Goal: Task Accomplishment & Management: Manage account settings

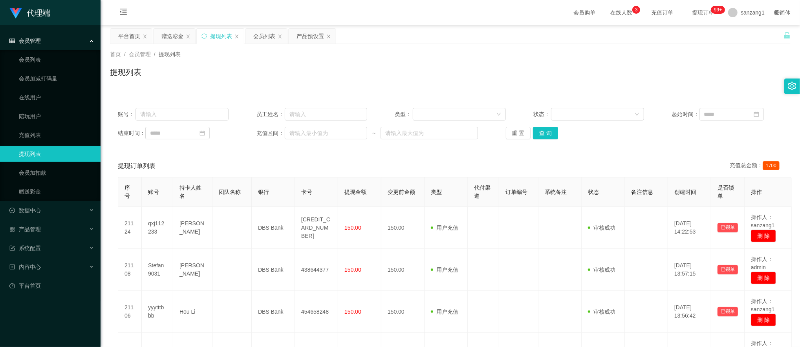
click at [167, 30] on div "赠送彩金" at bounding box center [172, 36] width 22 height 15
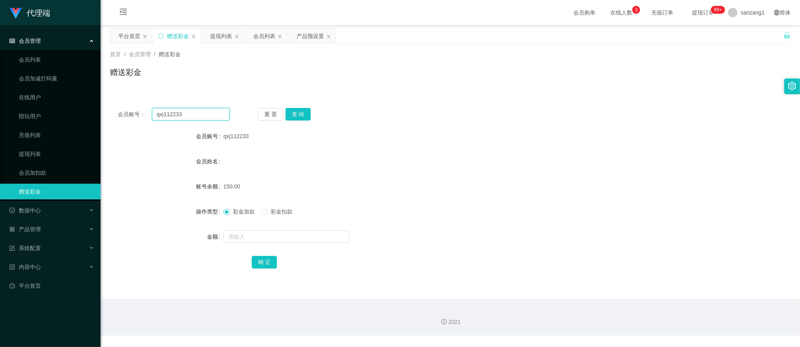
drag, startPoint x: 189, startPoint y: 114, endPoint x: 125, endPoint y: 101, distance: 66.0
click at [99, 101] on section "代理端 会员管理 会员列表 会员加减打码量 在线用户 陪玩用户 充值列表 提现列表 会员加扣款 赠送彩金 数据中心 产品管理 注单管理 产品列表 产品预设置 …" at bounding box center [400, 168] width 800 height 336
paste input "yyytttbbb"
type input "yyytttbbb"
drag, startPoint x: 302, startPoint y: 114, endPoint x: 299, endPoint y: 118, distance: 5.1
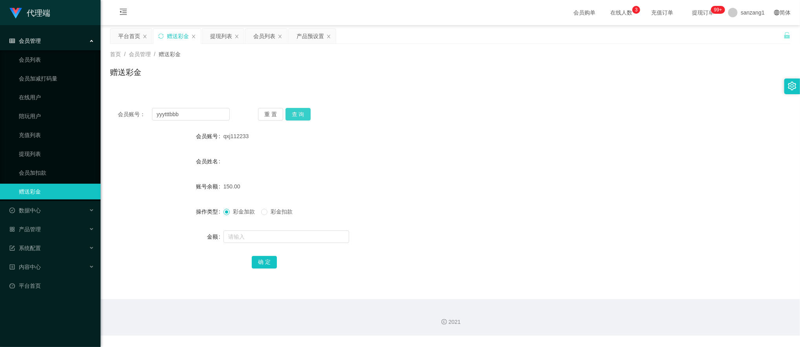
click at [302, 114] on button "查 询" at bounding box center [298, 114] width 25 height 13
click at [250, 233] on input "text" at bounding box center [287, 237] width 126 height 13
type input "100"
click at [260, 263] on button "确 定" at bounding box center [264, 262] width 25 height 13
drag, startPoint x: 195, startPoint y: 109, endPoint x: 125, endPoint y: 103, distance: 70.7
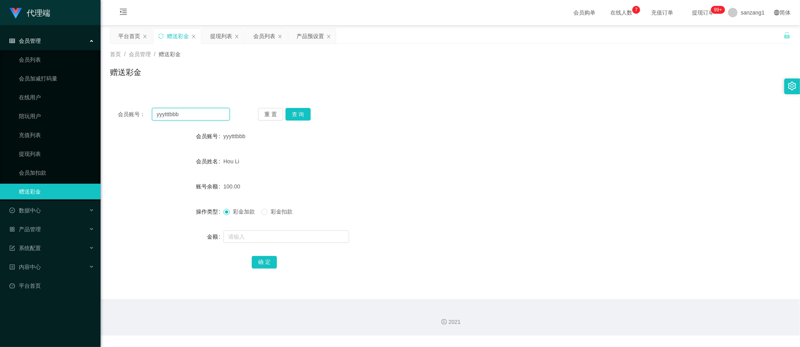
click at [125, 103] on div "会员账号： yyytttbbb 重 置 查 询 会员账号 yyytttbbb 会员姓名 [PERSON_NAME] 账号余额 100.00 操作类型 彩金加款…" at bounding box center [450, 193] width 681 height 187
paste input "qxj112233"
type input "qxj112233"
click at [298, 114] on button "查 询" at bounding box center [298, 114] width 25 height 13
click at [238, 234] on input "text" at bounding box center [287, 237] width 126 height 13
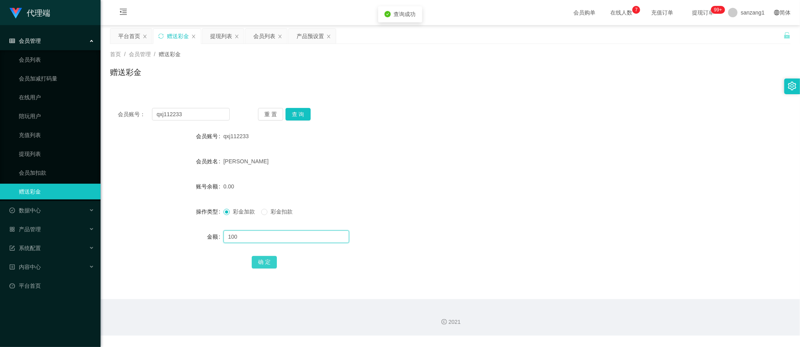
type input "100"
click at [265, 266] on button "确 定" at bounding box center [264, 262] width 25 height 13
drag, startPoint x: 181, startPoint y: 112, endPoint x: 106, endPoint y: 104, distance: 75.4
click at [104, 104] on main "关闭左侧 关闭右侧 关闭其它 刷新页面 平台首页 赠送彩金 提现列表 会员列表 产品预设置 首页 / 会员管理 / 赠送彩金 / 赠送彩金 会员账号： qxj…" at bounding box center [451, 162] width 700 height 274
paste input "[PERSON_NAME]"
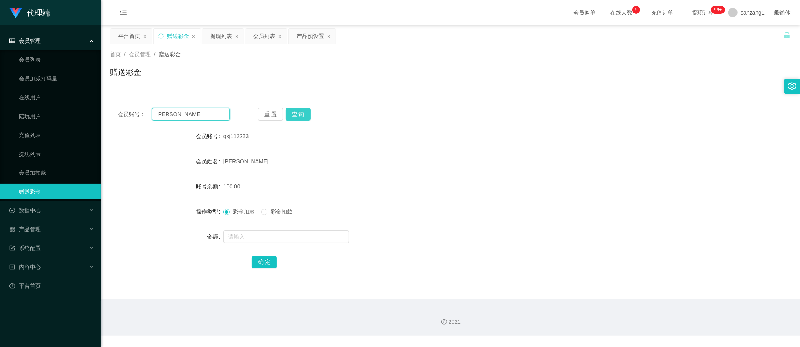
type input "[PERSON_NAME]"
click at [296, 119] on button "查 询" at bounding box center [298, 114] width 25 height 13
click at [244, 244] on div at bounding box center [422, 237] width 397 height 16
click at [259, 234] on input "text" at bounding box center [287, 237] width 126 height 13
type input "300"
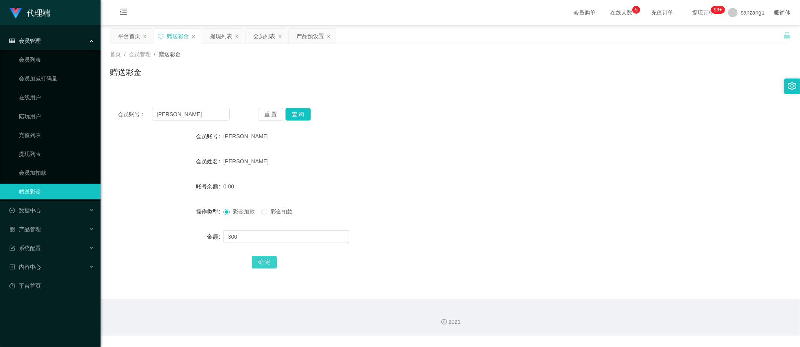
click at [270, 262] on button "确 定" at bounding box center [264, 262] width 25 height 13
drag, startPoint x: 85, startPoint y: 107, endPoint x: 160, endPoint y: 112, distance: 75.2
click at [88, 106] on section "代理端 会员管理 会员列表 会员加减打码量 在线用户 陪玩用户 充值列表 提现列表 会员加扣款 赠送彩金 数据中心 产品管理 注单管理 产品列表 产品预设置 …" at bounding box center [400, 168] width 800 height 336
paste input "yyytttbbb"
drag, startPoint x: 186, startPoint y: 112, endPoint x: 164, endPoint y: 103, distance: 24.2
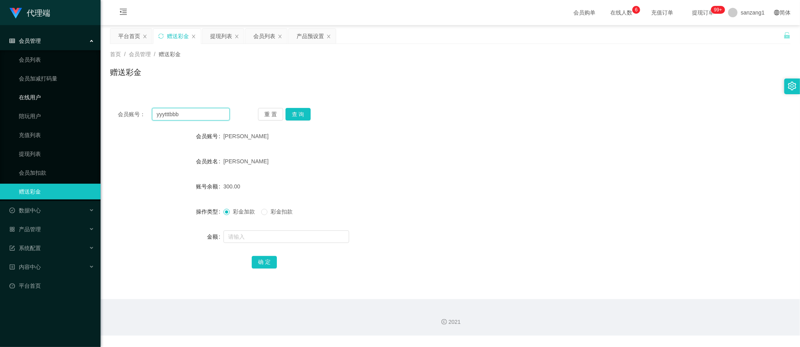
click at [87, 98] on section "代理端 会员管理 会员列表 会员加减打码量 在线用户 陪玩用户 充值列表 提现列表 会员加扣款 赠送彩金 数据中心 产品管理 注单管理 产品列表 产品预设置 …" at bounding box center [400, 168] width 800 height 336
paste input "qxj112233"
type input "qxj112233"
click at [299, 115] on button "查 询" at bounding box center [298, 114] width 25 height 13
click at [217, 39] on div "提现列表" at bounding box center [221, 36] width 22 height 15
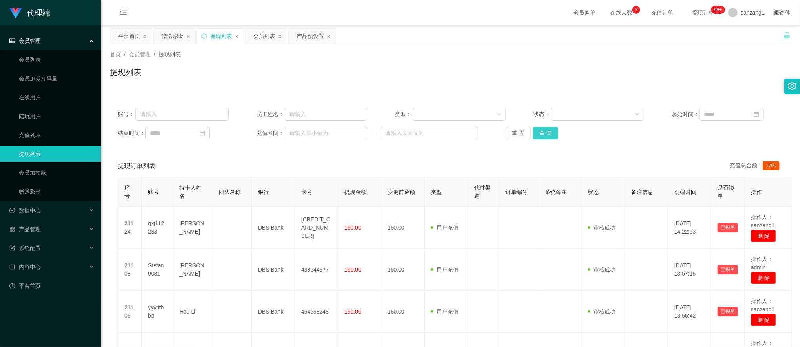
click at [547, 129] on button "查 询" at bounding box center [545, 133] width 25 height 13
click at [169, 32] on div "赠送彩金" at bounding box center [172, 36] width 22 height 15
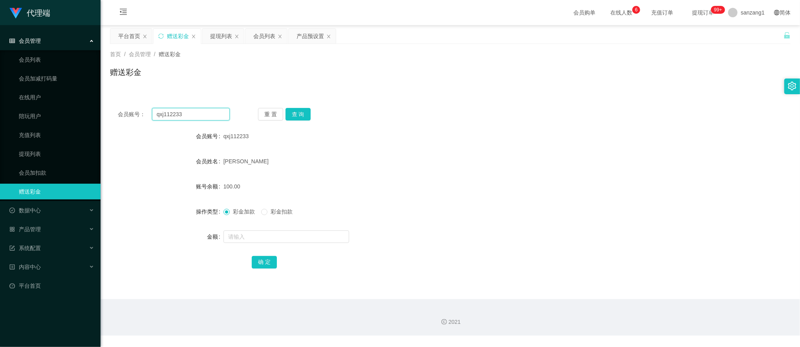
drag, startPoint x: 186, startPoint y: 113, endPoint x: 128, endPoint y: 101, distance: 59.7
click at [93, 97] on section "代理端 会员管理 会员列表 会员加减打码量 在线用户 陪玩用户 充值列表 提现列表 会员加扣款 赠送彩金 数据中心 产品管理 注单管理 产品列表 产品预设置 …" at bounding box center [400, 168] width 800 height 336
paste input "8889601"
type input "88896013"
click at [291, 113] on button "查 询" at bounding box center [298, 114] width 25 height 13
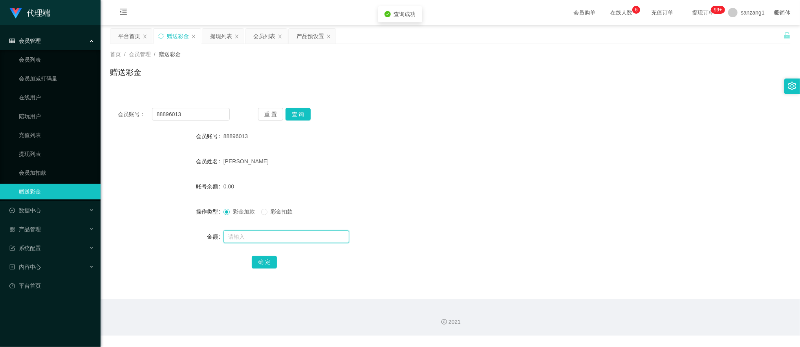
click at [236, 237] on input "text" at bounding box center [287, 237] width 126 height 13
type input "1000"
click at [256, 265] on button "确 定" at bounding box center [264, 262] width 25 height 13
click at [222, 37] on div "提现列表" at bounding box center [221, 36] width 22 height 15
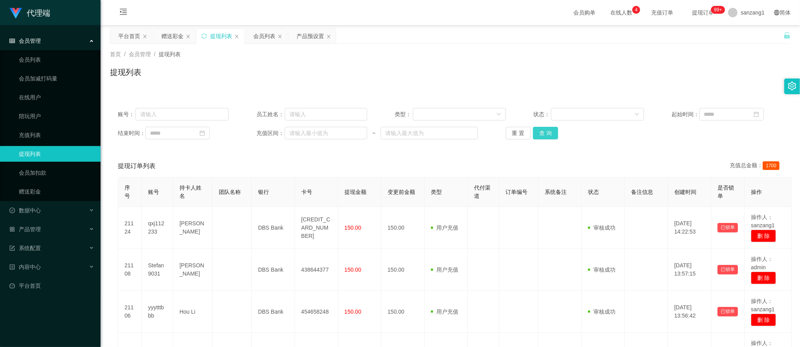
click at [547, 138] on button "查 询" at bounding box center [545, 133] width 25 height 13
click at [541, 136] on button "查 询" at bounding box center [545, 133] width 25 height 13
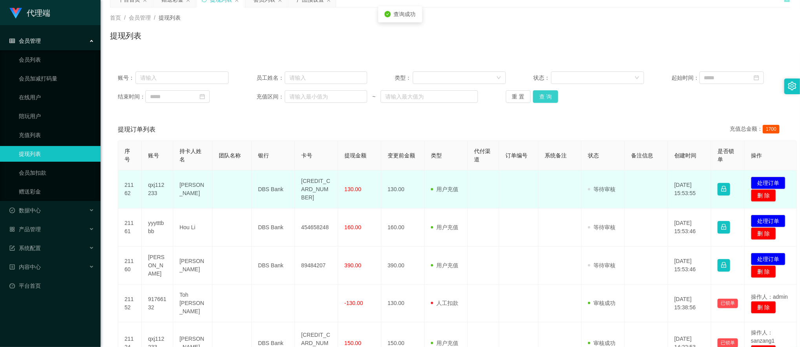
scroll to position [52, 0]
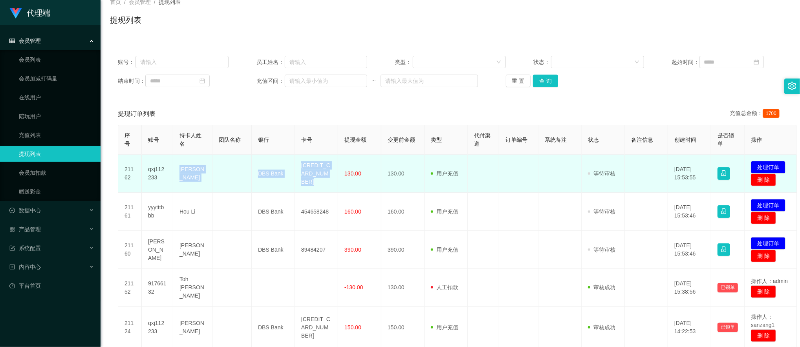
drag, startPoint x: 178, startPoint y: 171, endPoint x: 341, endPoint y: 172, distance: 163.5
click at [341, 172] on tr "21162 qxj112233 Qiu xue jian DBS Bank 4628450859278112 130.00 130.00 用户充值 人工扣款 …" at bounding box center [457, 174] width 679 height 38
copy tr "Qiu xue jian DBS Bank [CREDIT_CARD_NUMBER]"
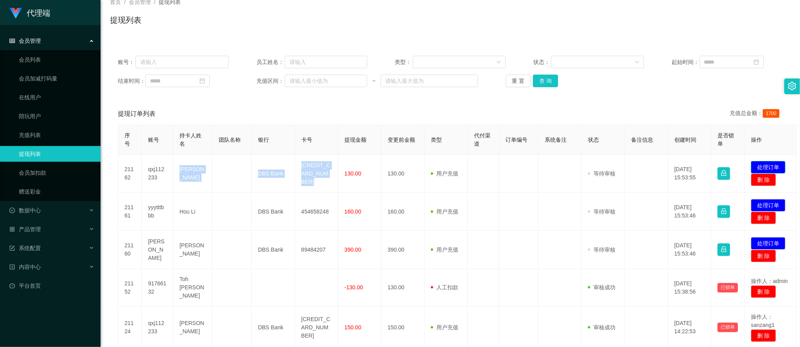
click at [765, 164] on button "处理订单" at bounding box center [768, 167] width 35 height 13
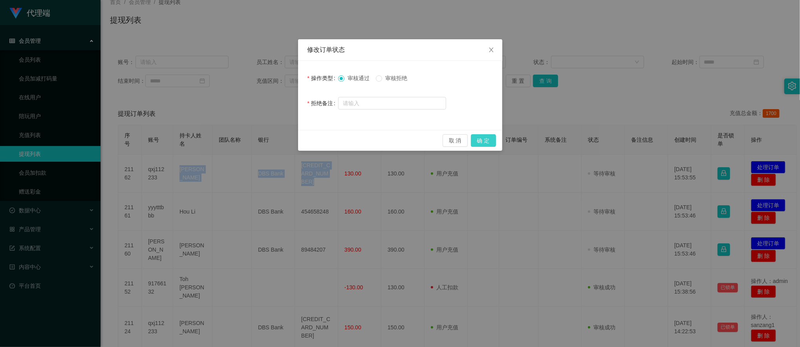
click at [487, 141] on button "确 定" at bounding box center [483, 140] width 25 height 13
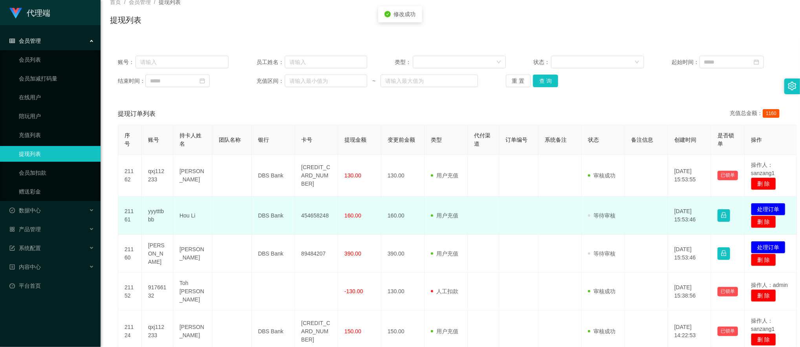
click at [185, 214] on td "Hou Li" at bounding box center [192, 216] width 39 height 38
drag, startPoint x: 181, startPoint y: 217, endPoint x: 337, endPoint y: 213, distance: 156.1
click at [337, 213] on tr "21161 yyytttbbb Hou Li DBS Bank 454658248 160.00 160.00 用户充值 人工扣款 审核驳回 审核成功 等待审…" at bounding box center [457, 216] width 679 height 38
copy tr "Hou Li DBS Bank 454658248"
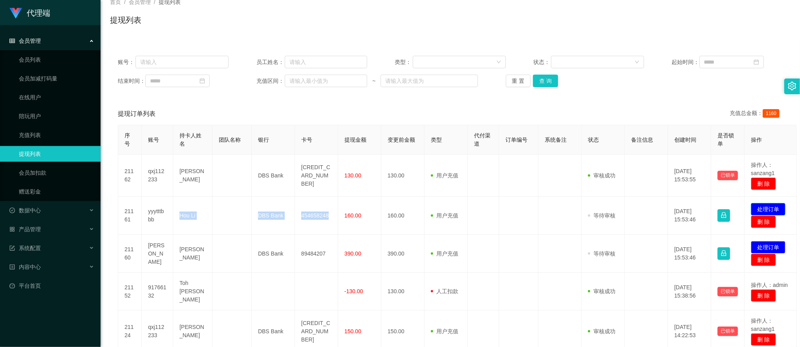
drag, startPoint x: 772, startPoint y: 206, endPoint x: 766, endPoint y: 206, distance: 5.9
click at [772, 206] on button "处理订单" at bounding box center [768, 209] width 35 height 13
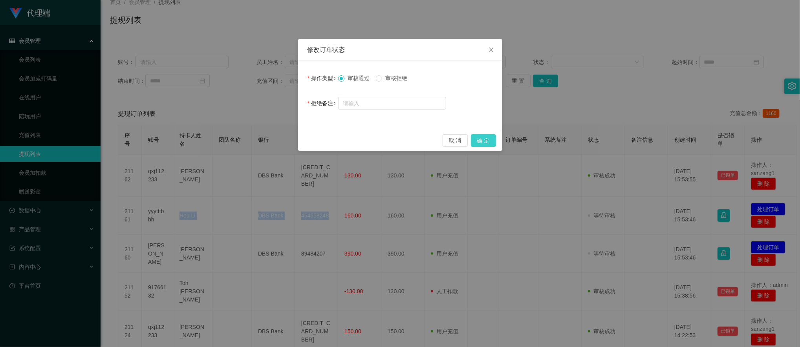
click at [488, 141] on button "确 定" at bounding box center [483, 140] width 25 height 13
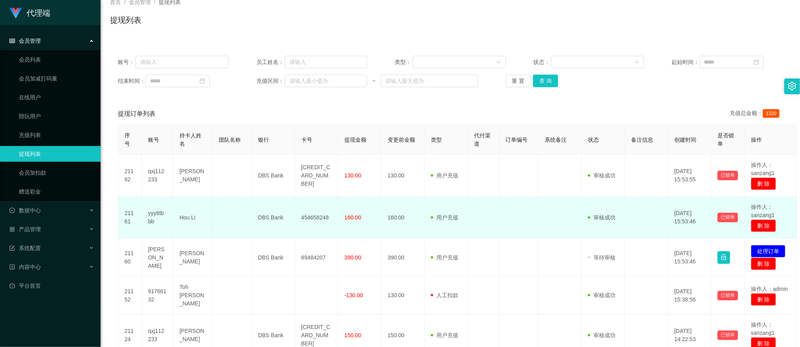
click at [158, 216] on td "yyytttbbb" at bounding box center [157, 218] width 31 height 42
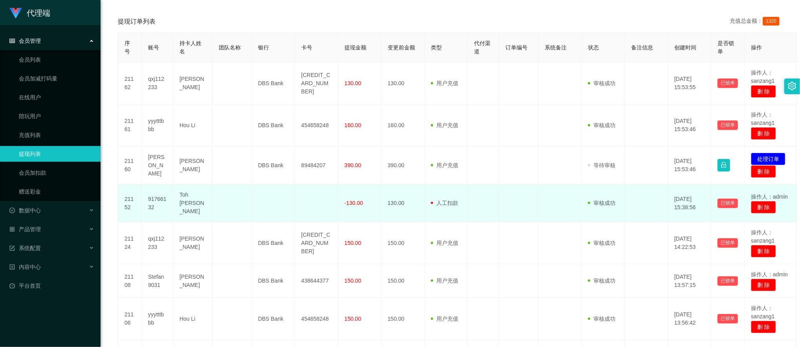
scroll to position [157, 0]
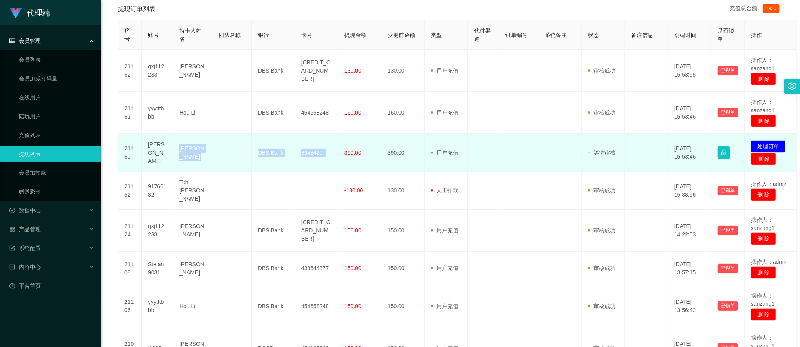
drag, startPoint x: 178, startPoint y: 150, endPoint x: 327, endPoint y: 158, distance: 148.7
click at [327, 158] on tr "21160 [PERSON_NAME] DBS Bank 89484207 390.00 390.00 用户充值 人工扣款 审核驳回 审核成功 等待审核 [D…" at bounding box center [457, 153] width 679 height 38
copy tr "Song hongen DBS Bank 89484207"
click at [769, 143] on button "处理订单" at bounding box center [768, 146] width 35 height 13
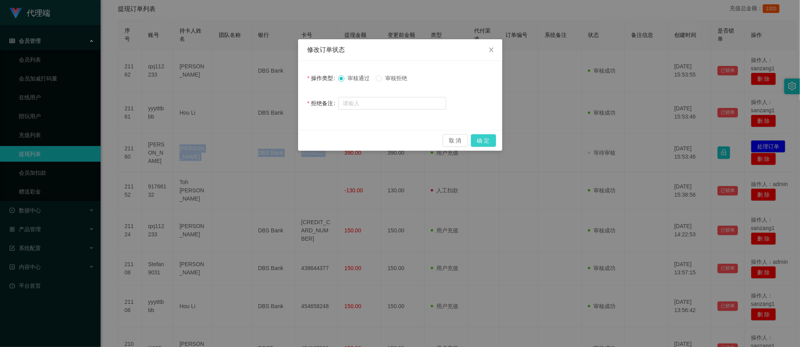
click at [494, 138] on button "确 定" at bounding box center [483, 140] width 25 height 13
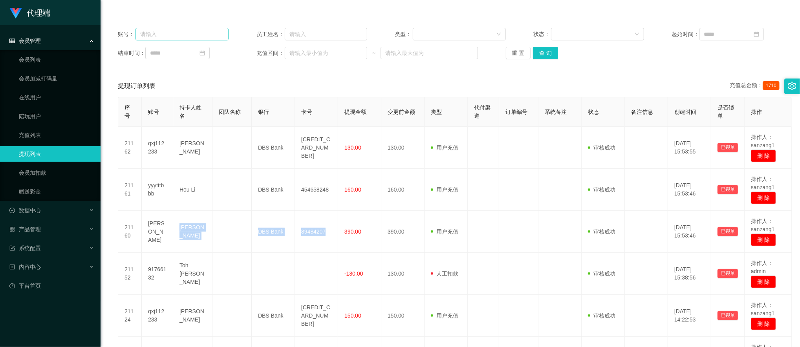
scroll to position [0, 0]
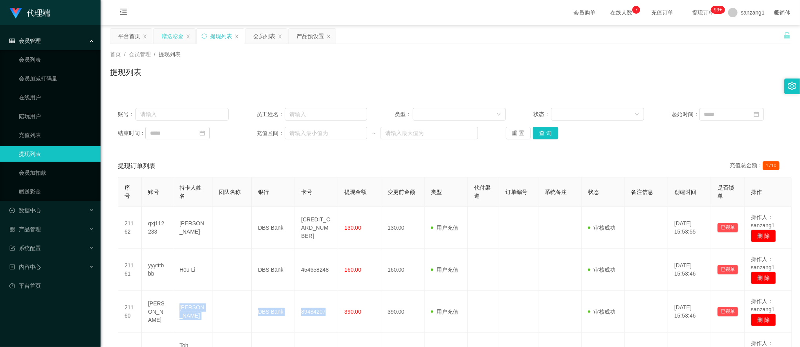
click at [178, 39] on div "赠送彩金" at bounding box center [172, 36] width 22 height 15
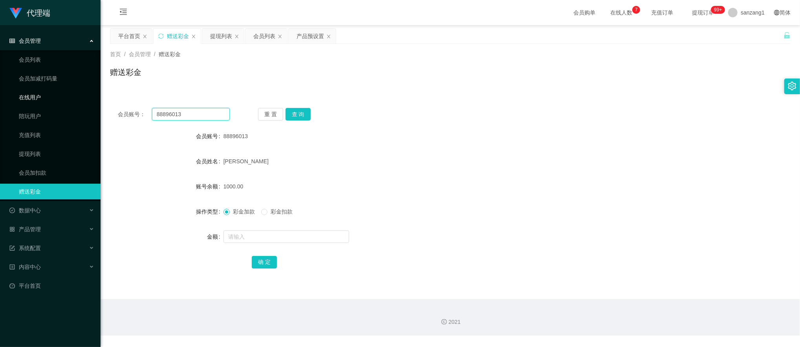
drag, startPoint x: 207, startPoint y: 119, endPoint x: 57, endPoint y: 103, distance: 151.4
click at [52, 104] on section "代理端 会员管理 会员列表 会员加减打码量 在线用户 陪玩用户 充值列表 提现列表 会员加扣款 赠送彩金 数据中心 产品管理 注单管理 产品列表 产品预设置 …" at bounding box center [400, 168] width 800 height 336
paste input "Mandy0507"
type input "Mandy0507"
click at [310, 112] on div "重 置 查 询" at bounding box center [314, 114] width 112 height 13
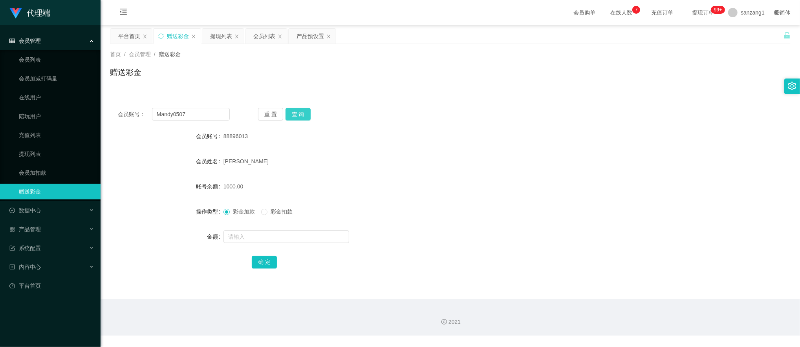
click at [299, 116] on button "查 询" at bounding box center [298, 114] width 25 height 13
click at [229, 237] on input "text" at bounding box center [287, 237] width 126 height 13
type input "300"
drag, startPoint x: 260, startPoint y: 259, endPoint x: 261, endPoint y: 254, distance: 4.9
click at [260, 258] on button "确 定" at bounding box center [264, 262] width 25 height 13
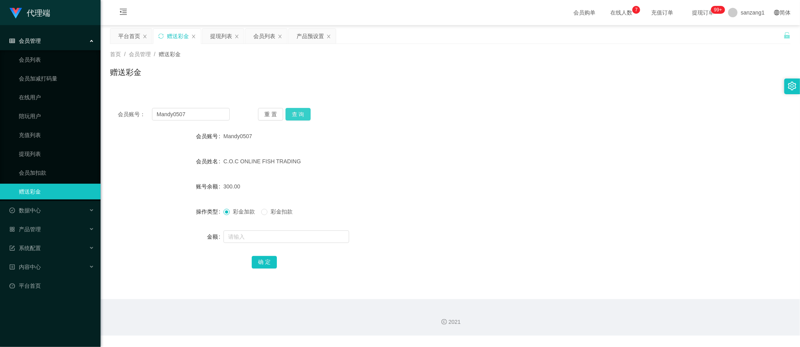
click at [292, 112] on button "查 询" at bounding box center [298, 114] width 25 height 13
drag, startPoint x: 192, startPoint y: 116, endPoint x: 116, endPoint y: 101, distance: 77.3
click at [108, 101] on main "关闭左侧 关闭右侧 关闭其它 刷新页面 平台首页 赠送彩金 提现列表 会员列表 产品预设置 首页 / 会员管理 / 赠送彩金 / 赠送彩金 会员账号： Man…" at bounding box center [451, 162] width 700 height 274
paste input "j1235"
type input "j1235"
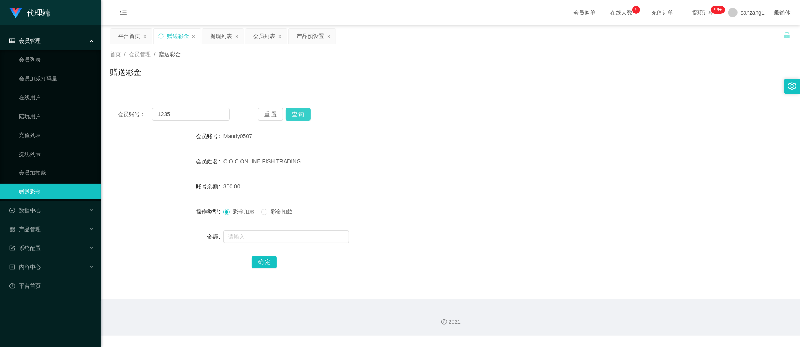
click at [303, 113] on button "查 询" at bounding box center [298, 114] width 25 height 13
click at [240, 236] on input "text" at bounding box center [287, 237] width 126 height 13
type input "100"
click at [260, 262] on button "确 定" at bounding box center [264, 262] width 25 height 13
